Goal: Task Accomplishment & Management: Manage account settings

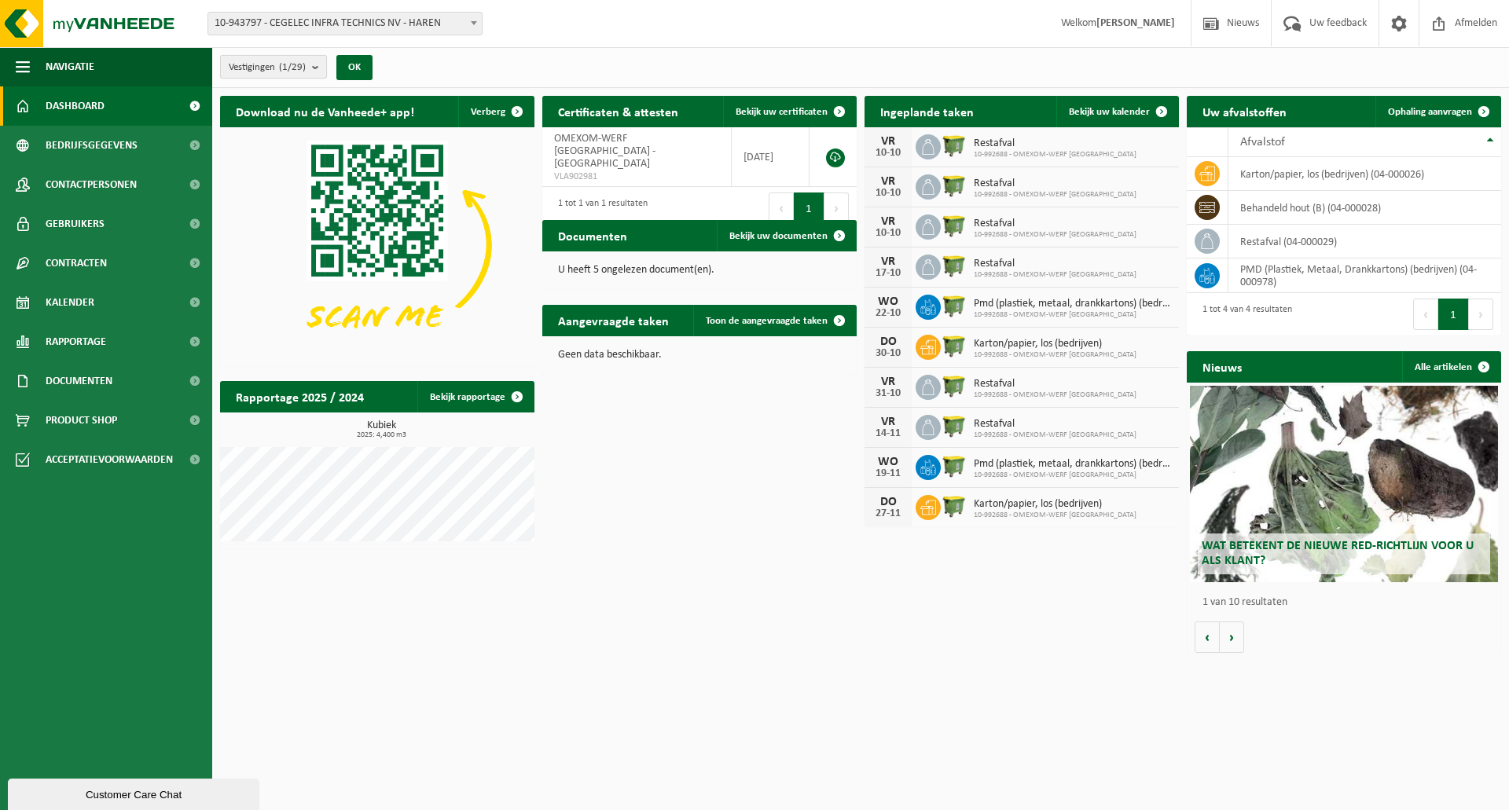
click at [299, 64] on count "(1/29)" at bounding box center [292, 67] width 27 height 10
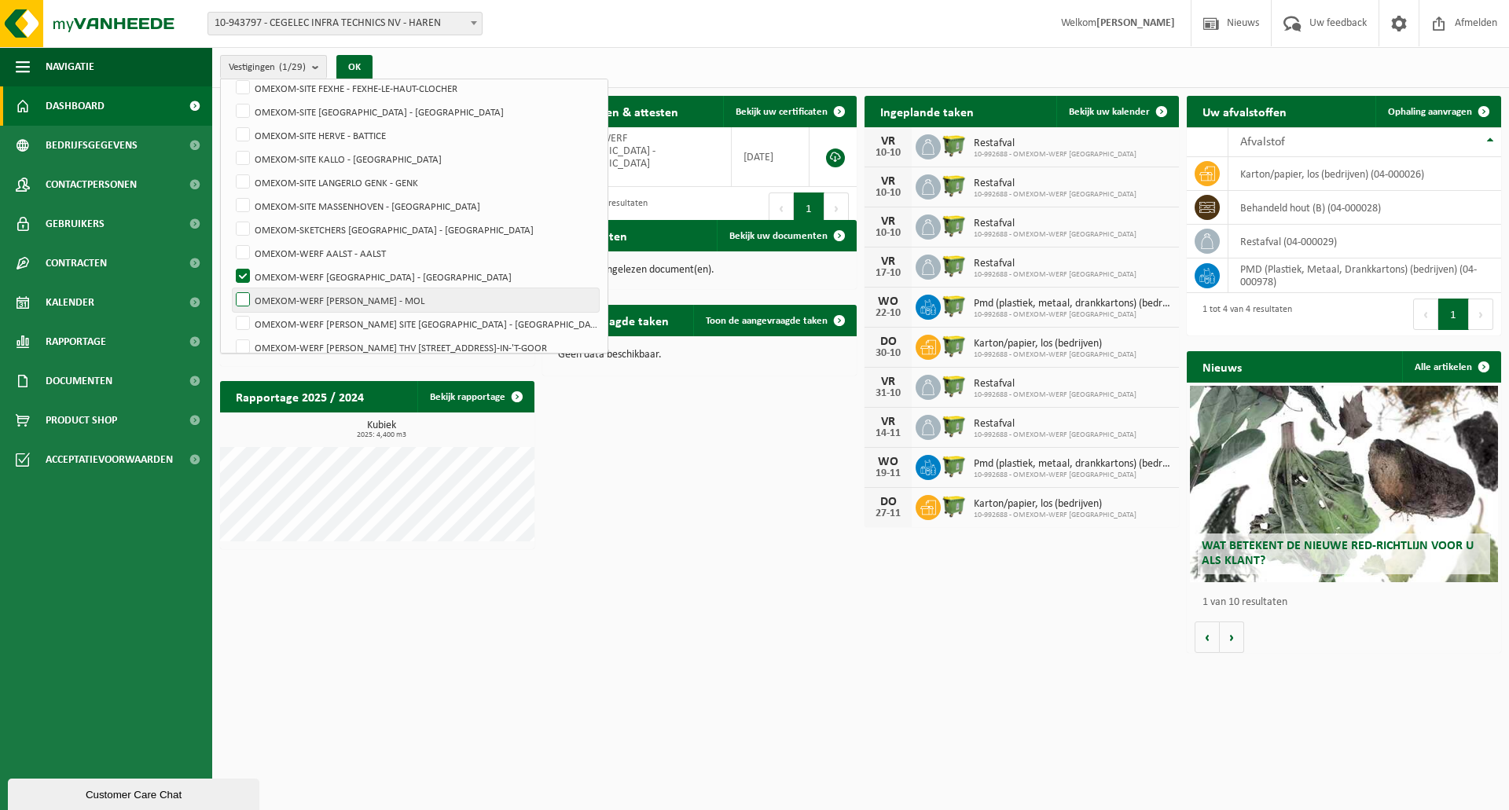
scroll to position [472, 0]
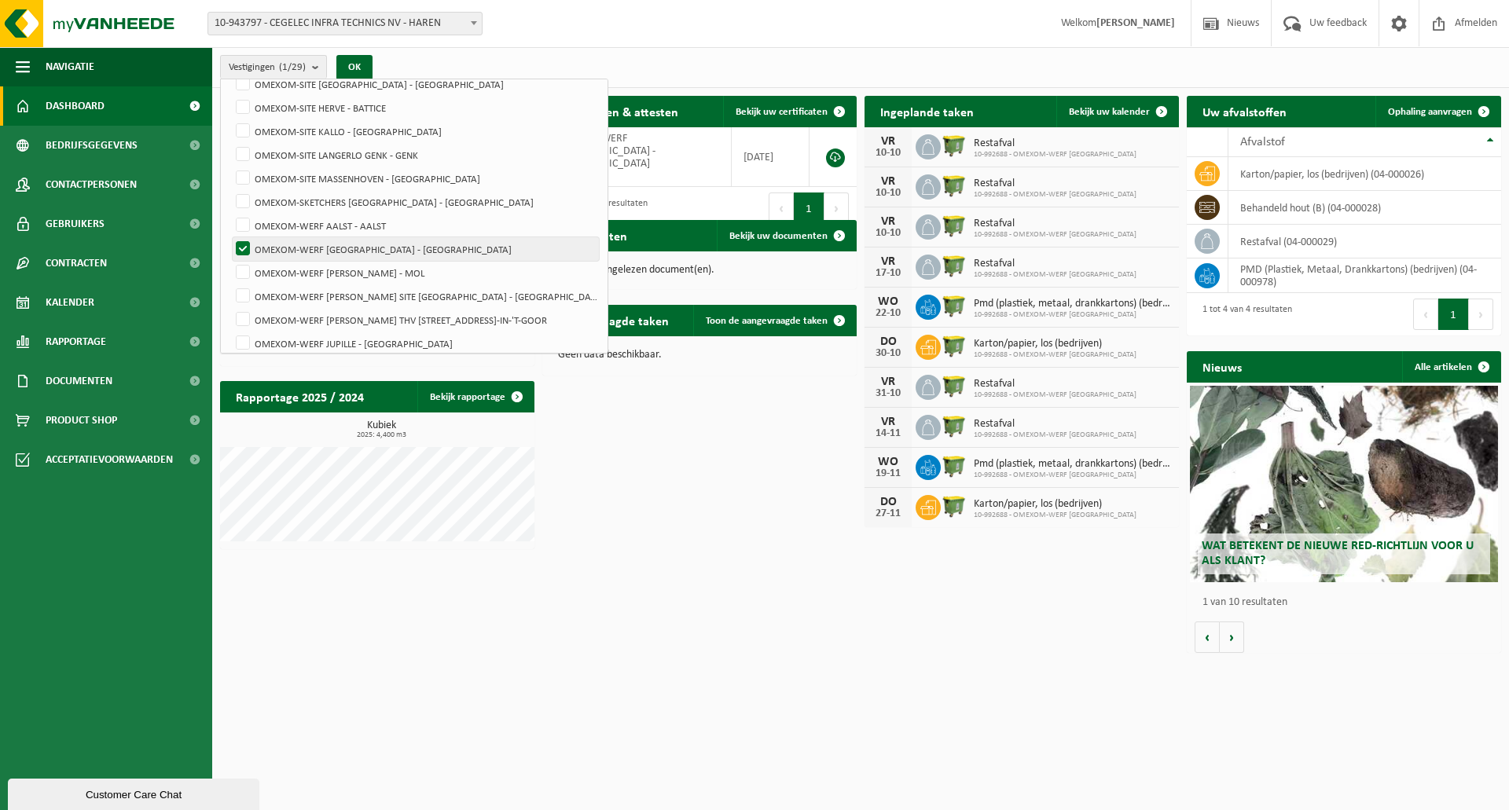
click at [397, 251] on label "OMEXOM-WERF [GEOGRAPHIC_DATA] - [GEOGRAPHIC_DATA]" at bounding box center [416, 249] width 366 height 24
click at [230, 237] on input "OMEXOM-WERF [GEOGRAPHIC_DATA] - [GEOGRAPHIC_DATA]" at bounding box center [229, 237] width 1 height 1
checkbox input "false"
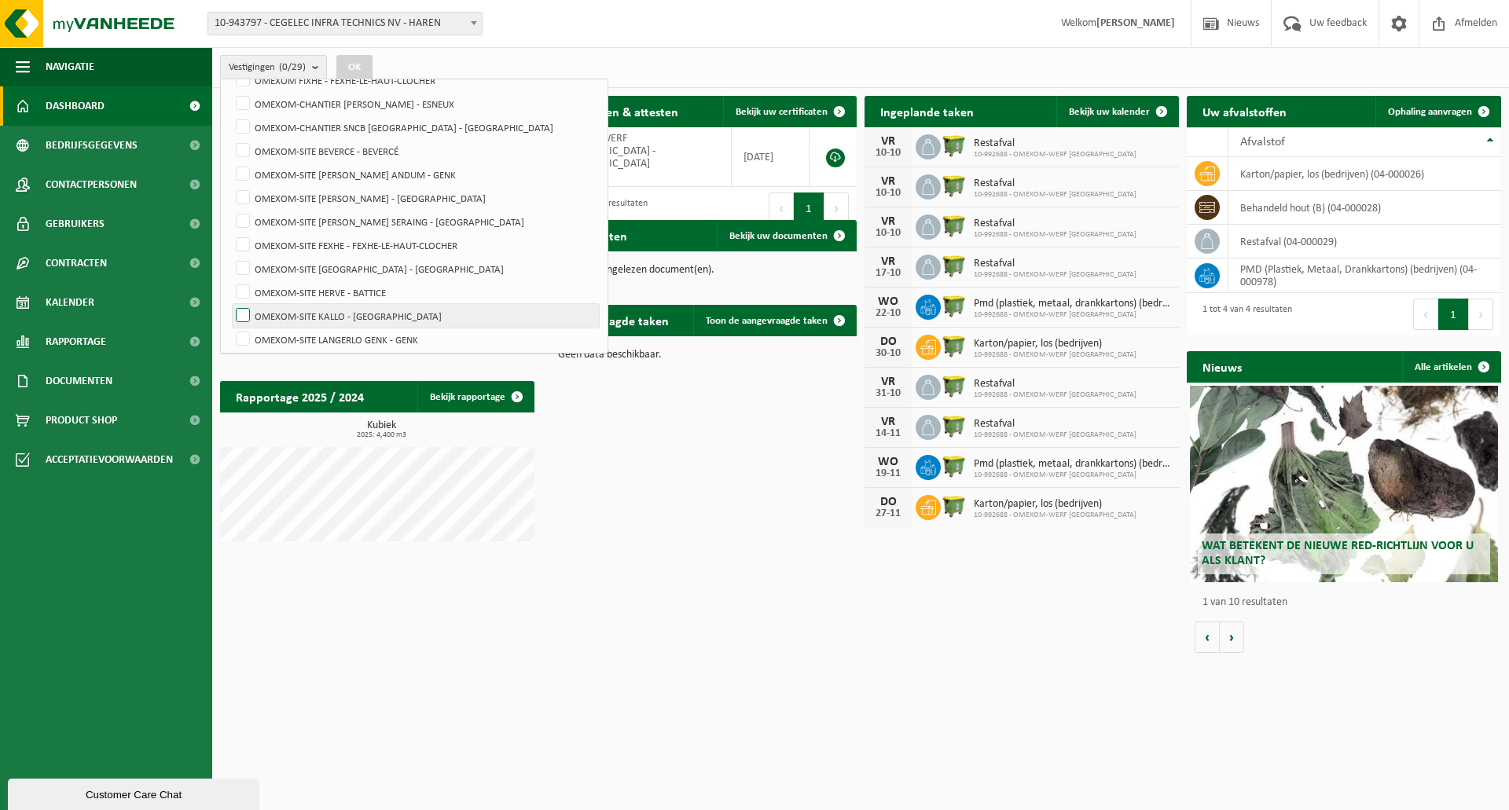
scroll to position [314, 0]
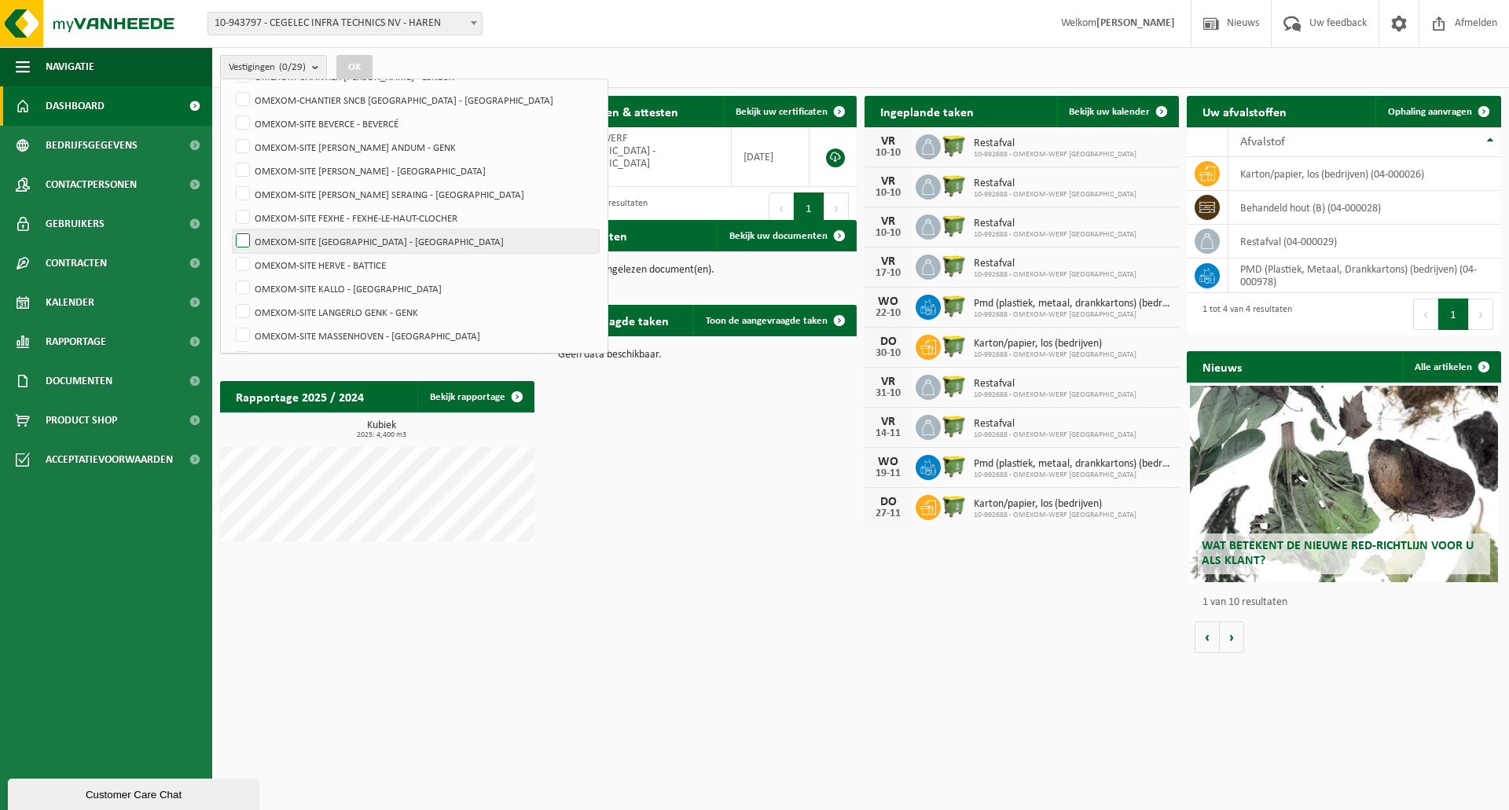
click at [380, 243] on label "OMEXOM-SITE [GEOGRAPHIC_DATA] - [GEOGRAPHIC_DATA]" at bounding box center [416, 241] width 366 height 24
click at [230, 229] on input "OMEXOM-SITE [GEOGRAPHIC_DATA] - [GEOGRAPHIC_DATA]" at bounding box center [229, 229] width 1 height 1
checkbox input "true"
click at [357, 65] on button "OK" at bounding box center [354, 67] width 36 height 25
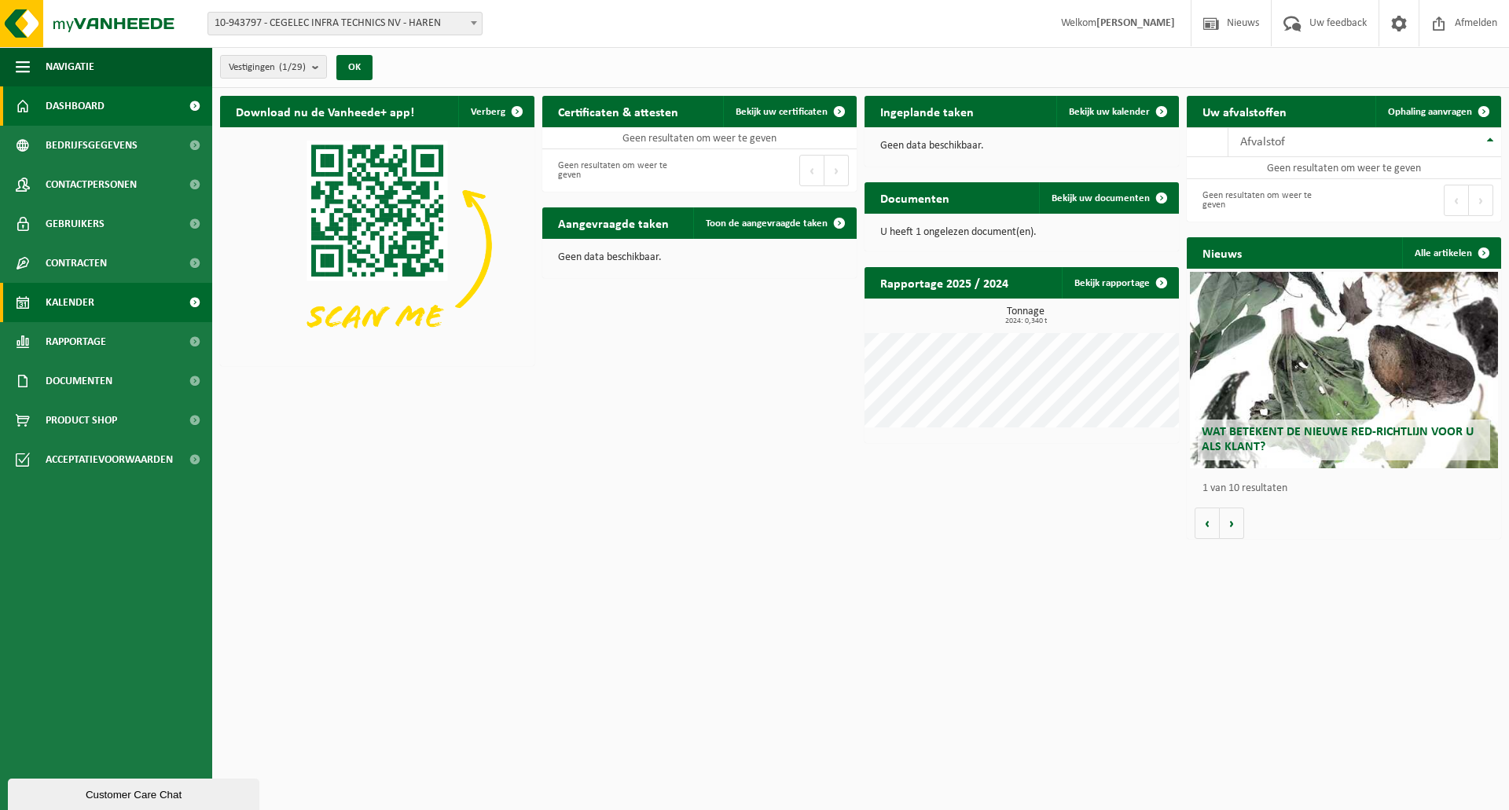
click at [162, 300] on link "Kalender" at bounding box center [106, 302] width 212 height 39
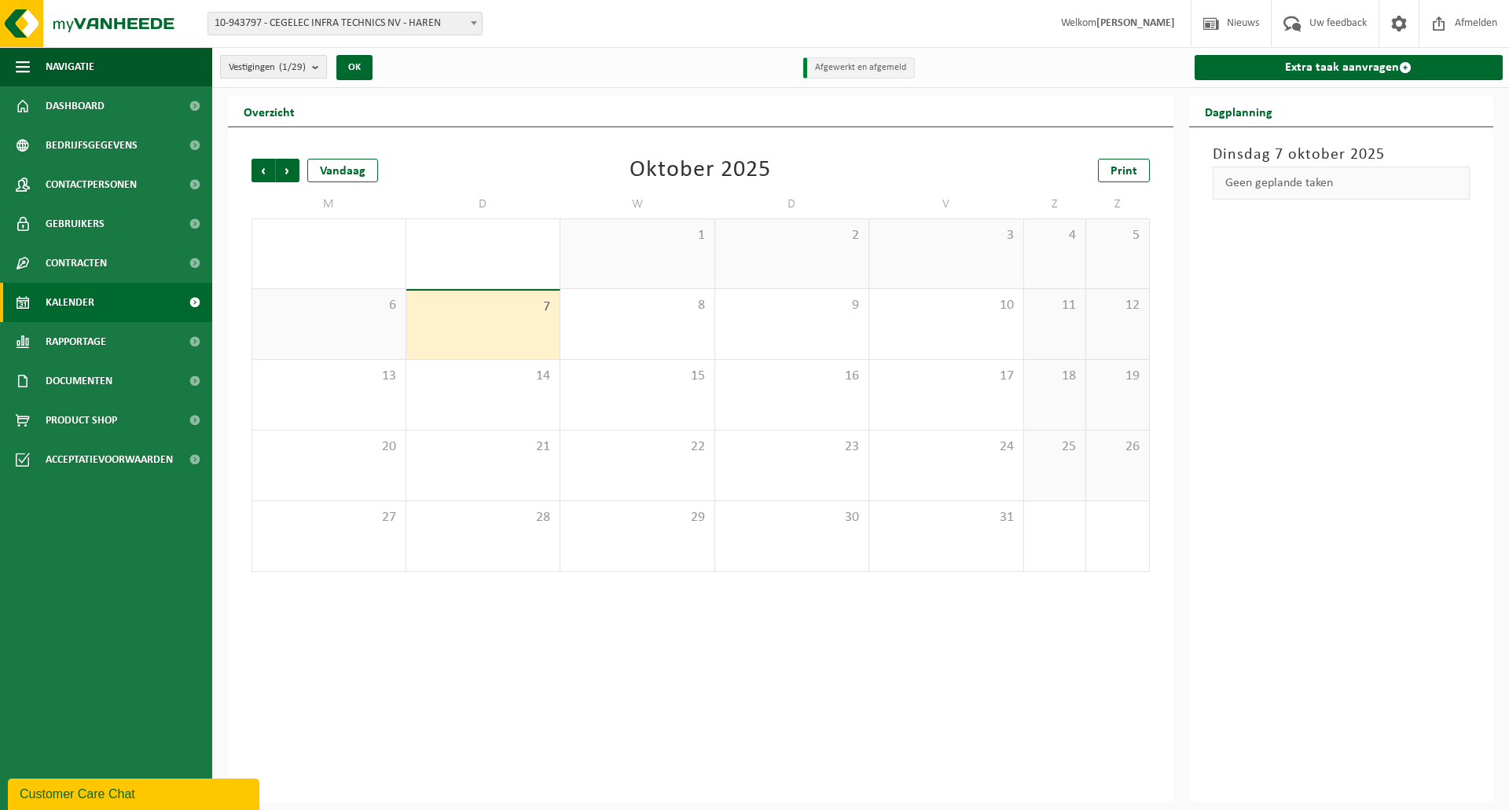
click at [311, 73] on button "Vestigingen (1/29)" at bounding box center [273, 67] width 107 height 24
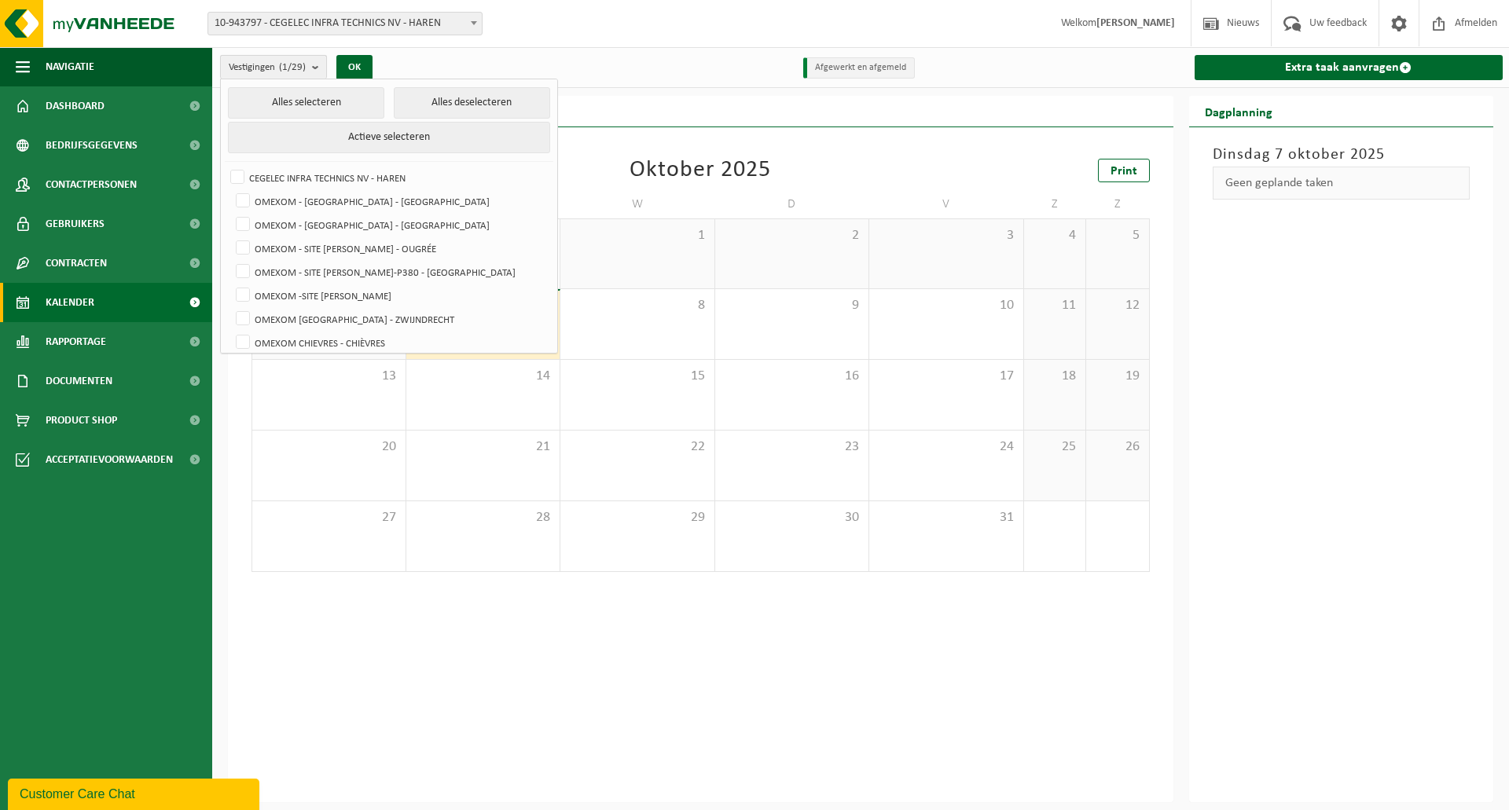
click at [311, 73] on button "Vestigingen (1/29)" at bounding box center [273, 67] width 107 height 24
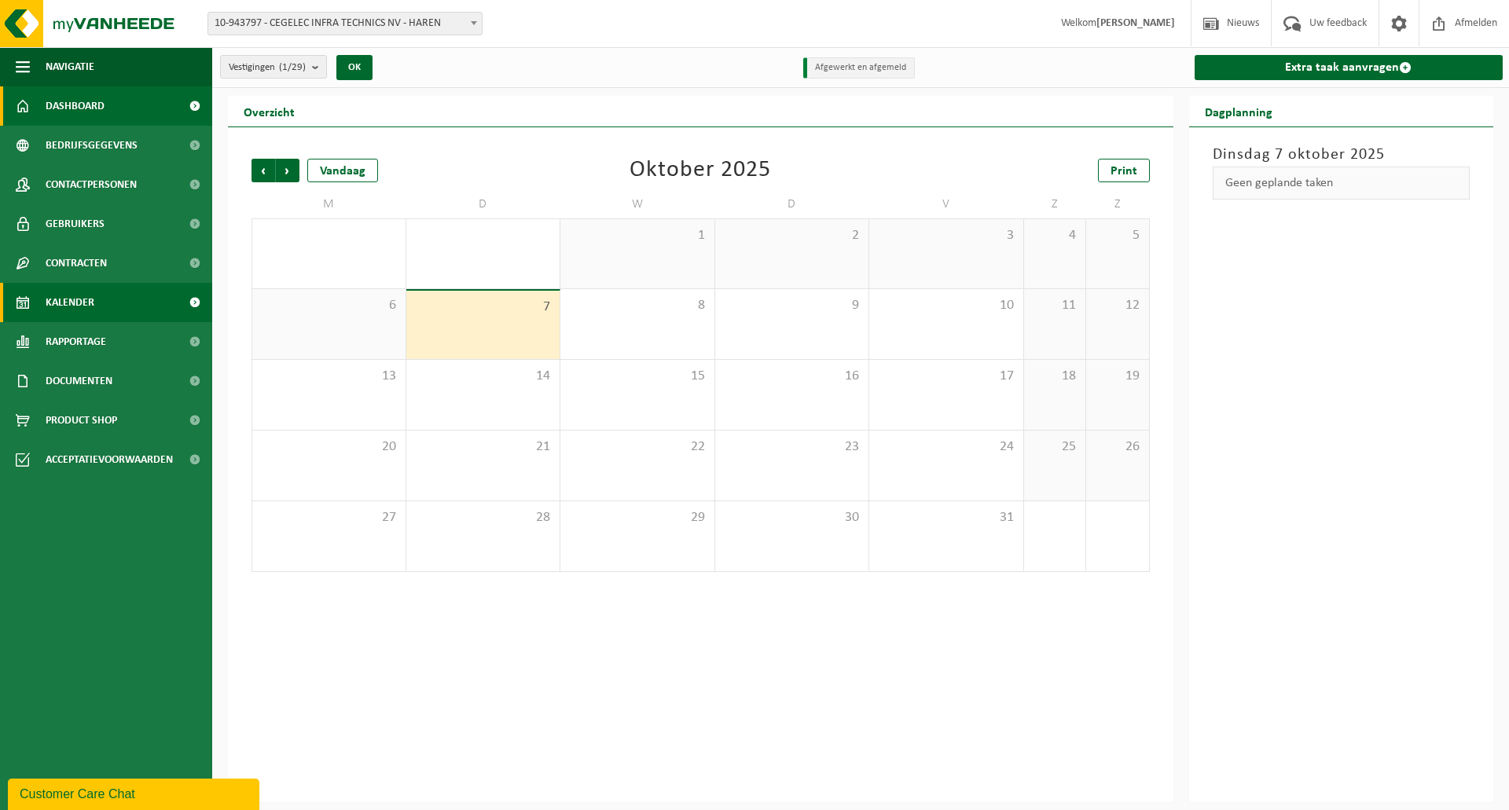
click at [147, 93] on link "Dashboard" at bounding box center [106, 105] width 212 height 39
